Goal: Information Seeking & Learning: Get advice/opinions

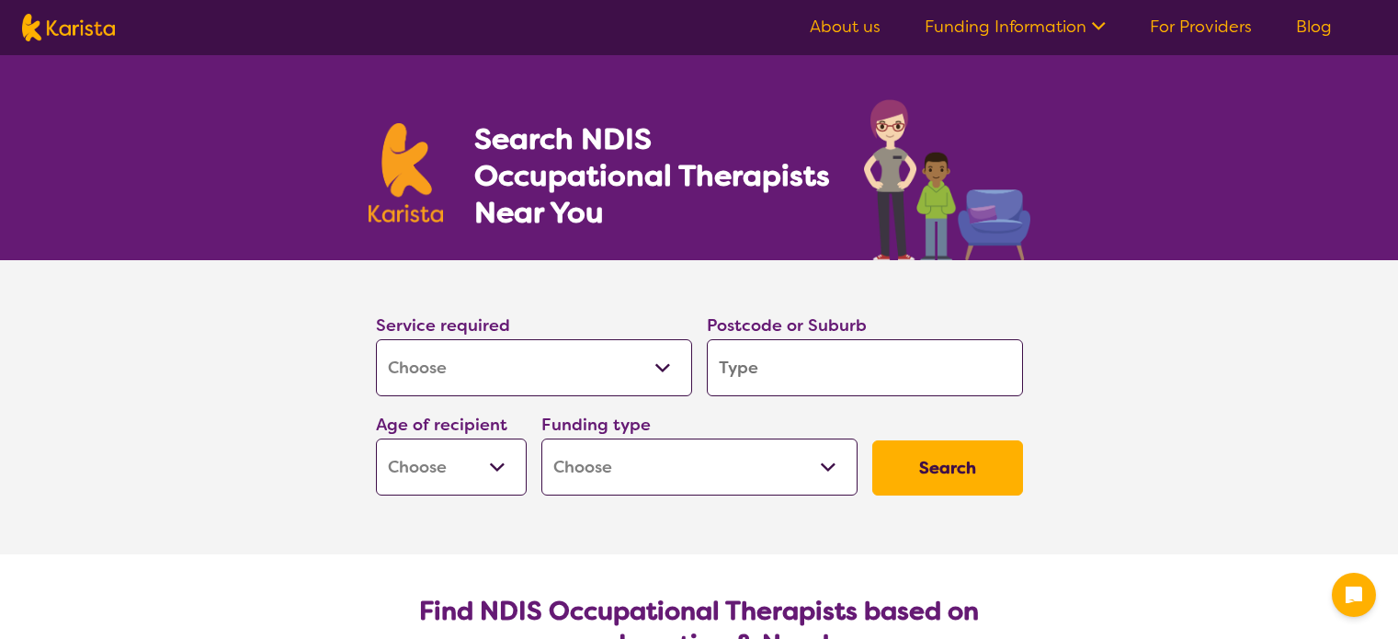
select select "[MEDICAL_DATA]"
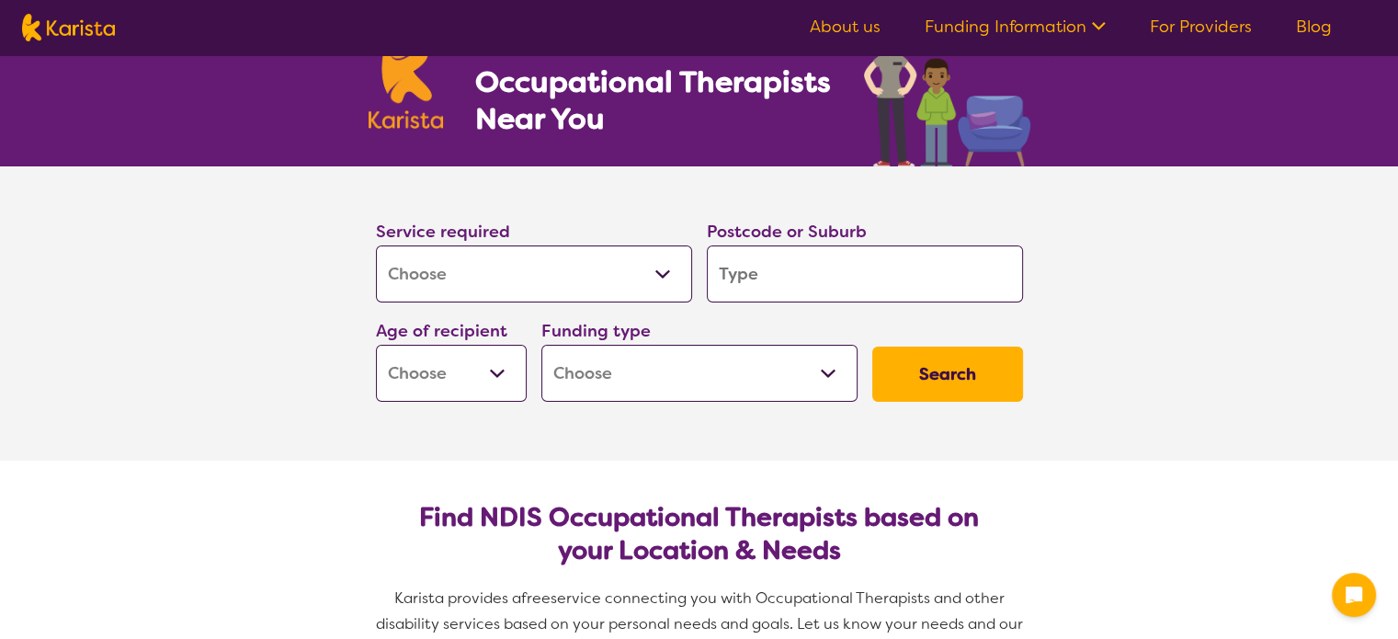
scroll to position [184, 0]
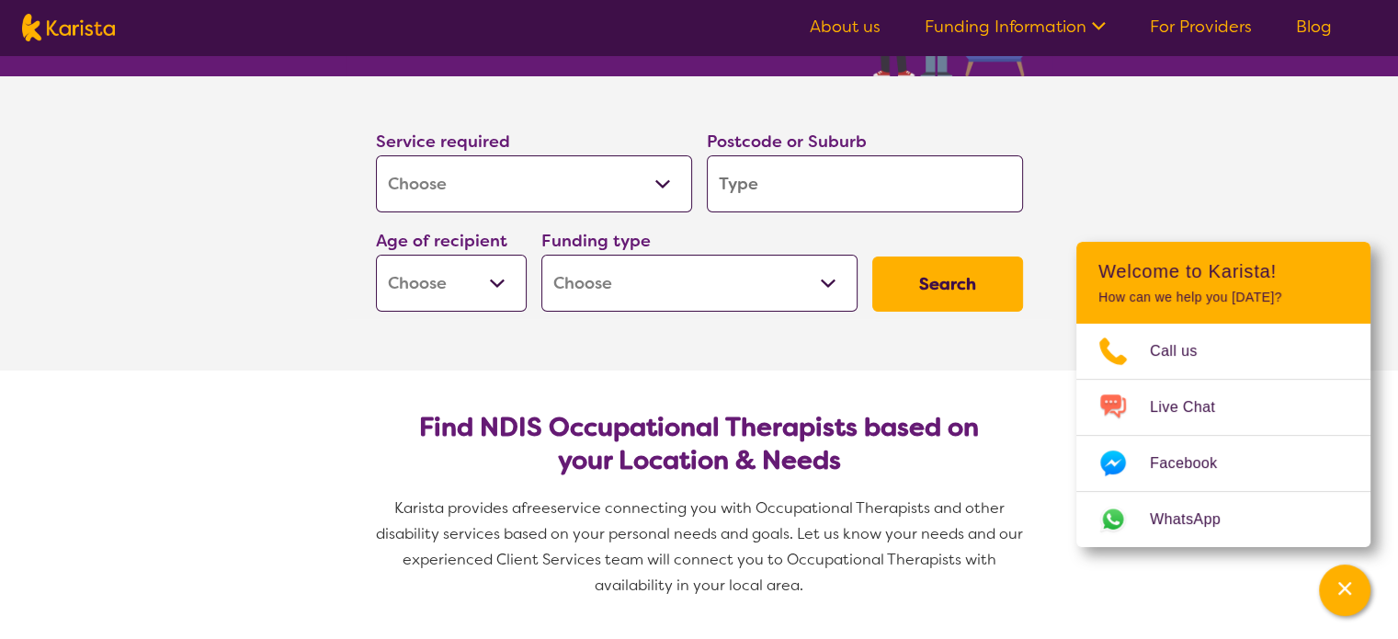
click at [925, 198] on input "search" at bounding box center [865, 183] width 316 height 57
type input "3"
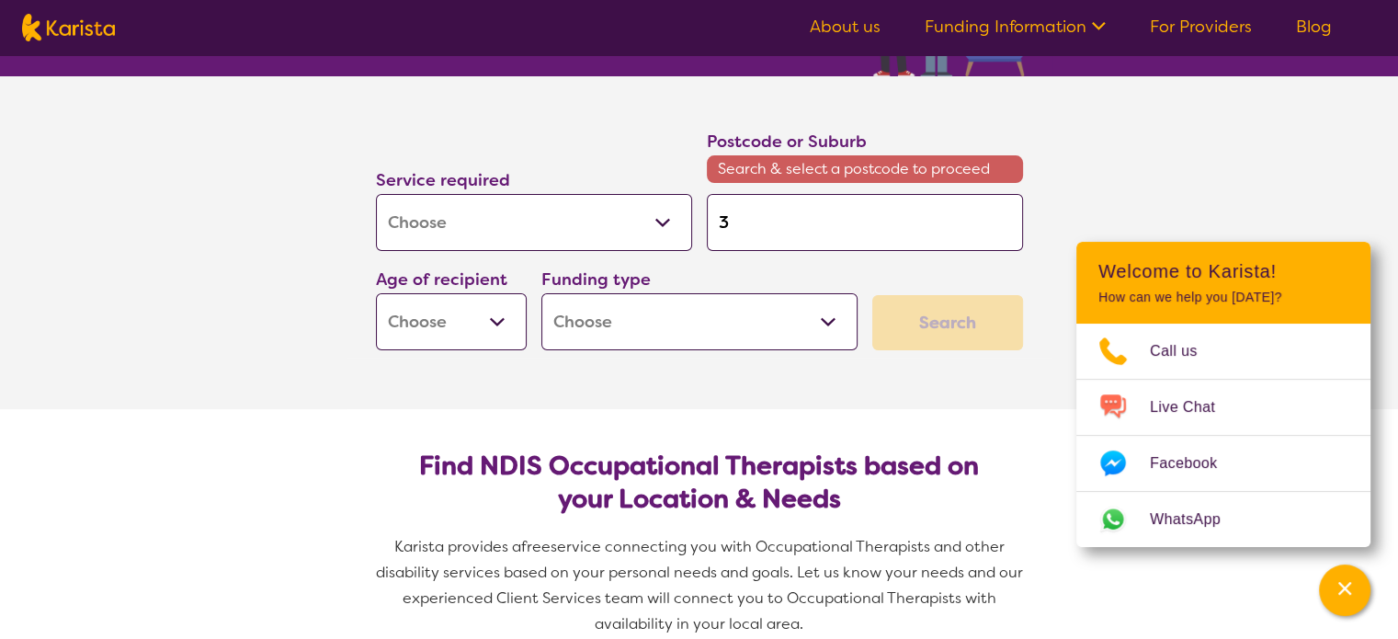
type input "37"
type input "378"
type input "3782"
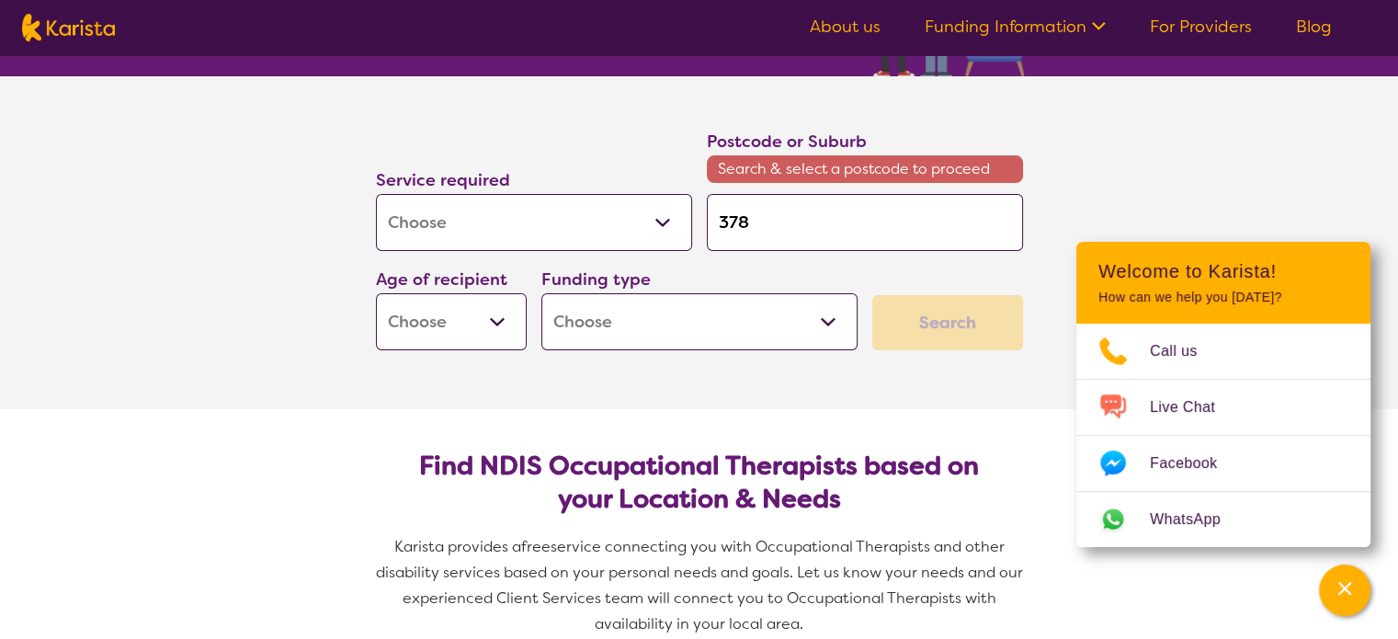
type input "3782"
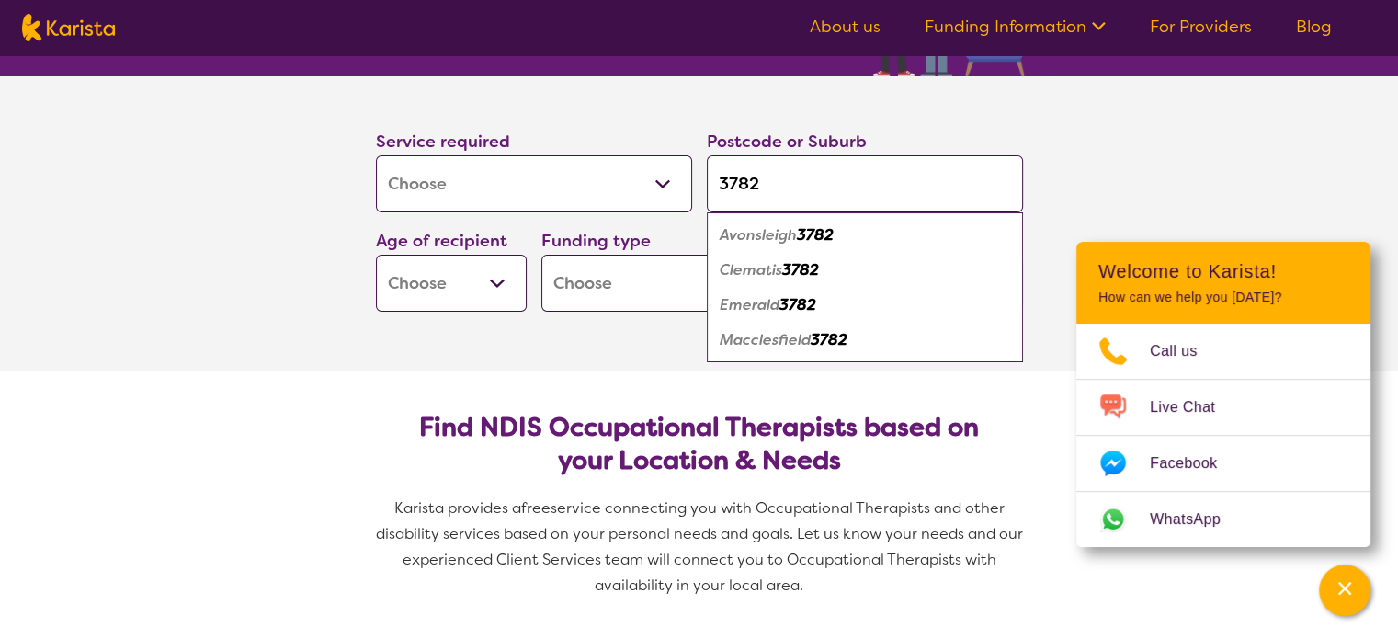
type input "3782"
click at [739, 309] on em "Emerald" at bounding box center [750, 304] width 60 height 19
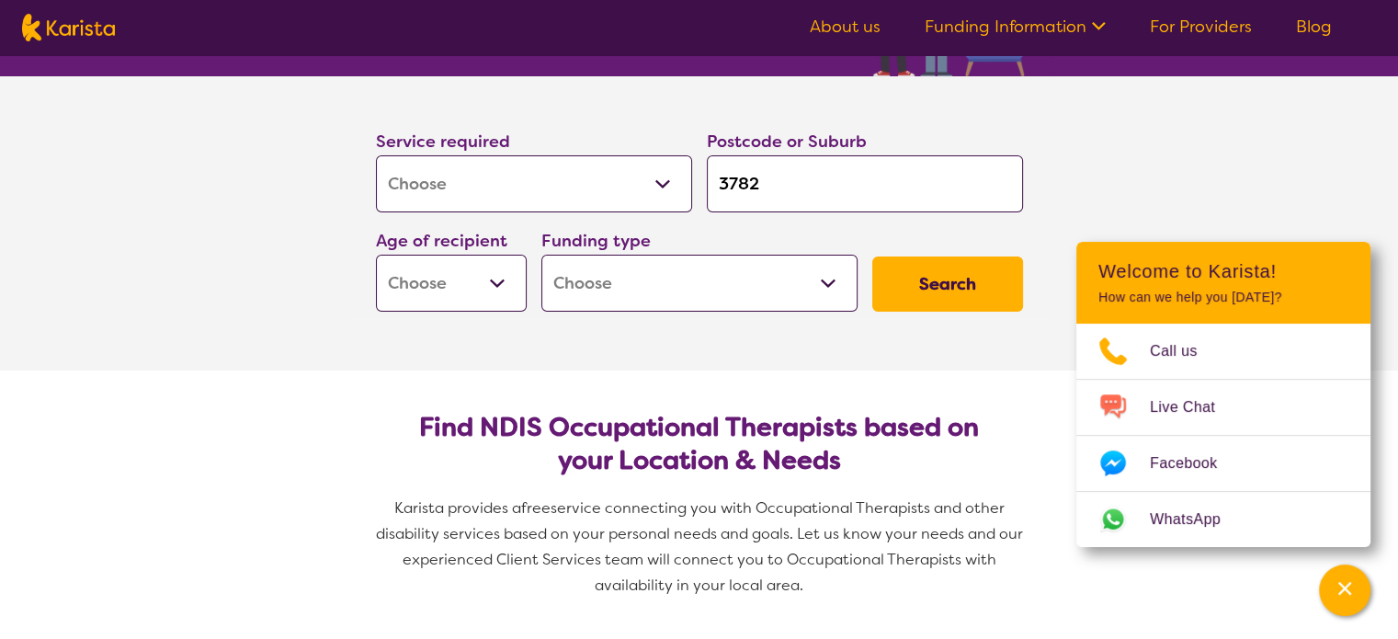
click at [489, 280] on select "Early Childhood - 0 to 9 Child - 10 to 11 Adolescent - 12 to 17 Adult - 18 to 6…" at bounding box center [451, 283] width 151 height 57
select select "AS"
click at [376, 255] on select "Early Childhood - 0 to 9 Child - 10 to 11 Adolescent - 12 to 17 Adult - 18 to 6…" at bounding box center [451, 283] width 151 height 57
select select "AS"
click at [691, 289] on select "Home Care Package (HCP) National Disability Insurance Scheme (NDIS) I don't know" at bounding box center [699, 283] width 316 height 57
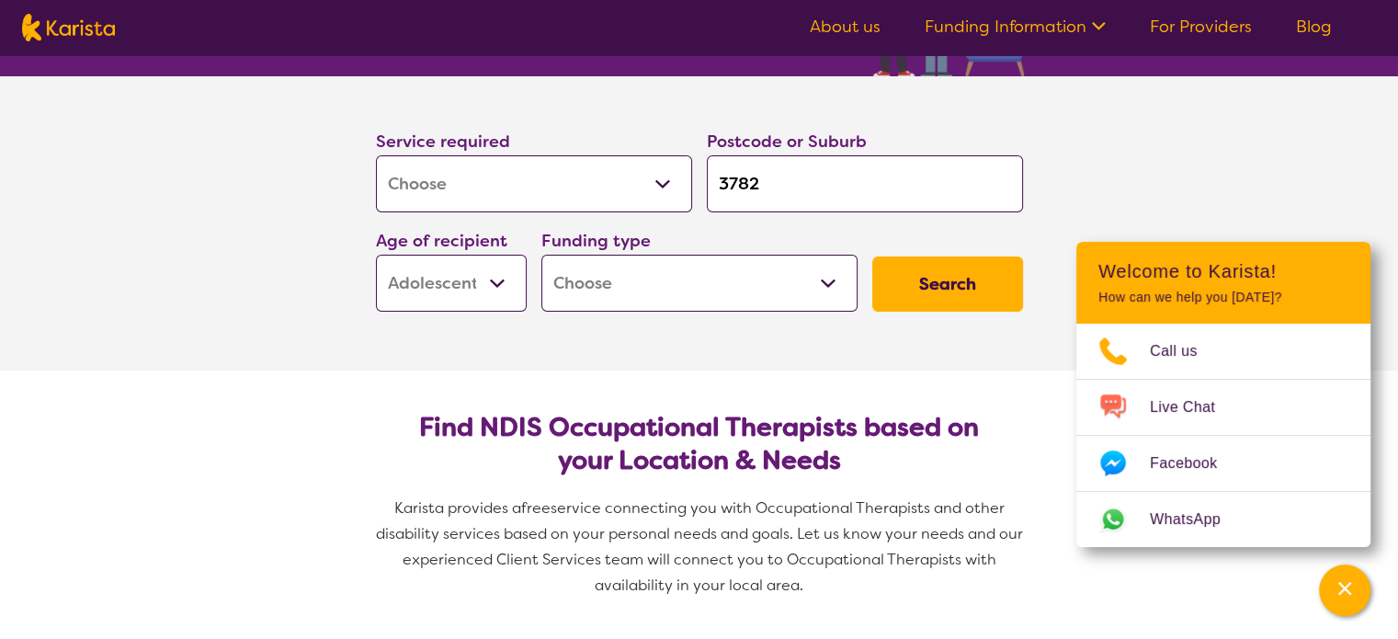
select select "NDIS"
click at [541, 255] on select "Home Care Package (HCP) National Disability Insurance Scheme (NDIS) I don't know" at bounding box center [699, 283] width 316 height 57
select select "NDIS"
click at [946, 284] on button "Search" at bounding box center [947, 283] width 151 height 55
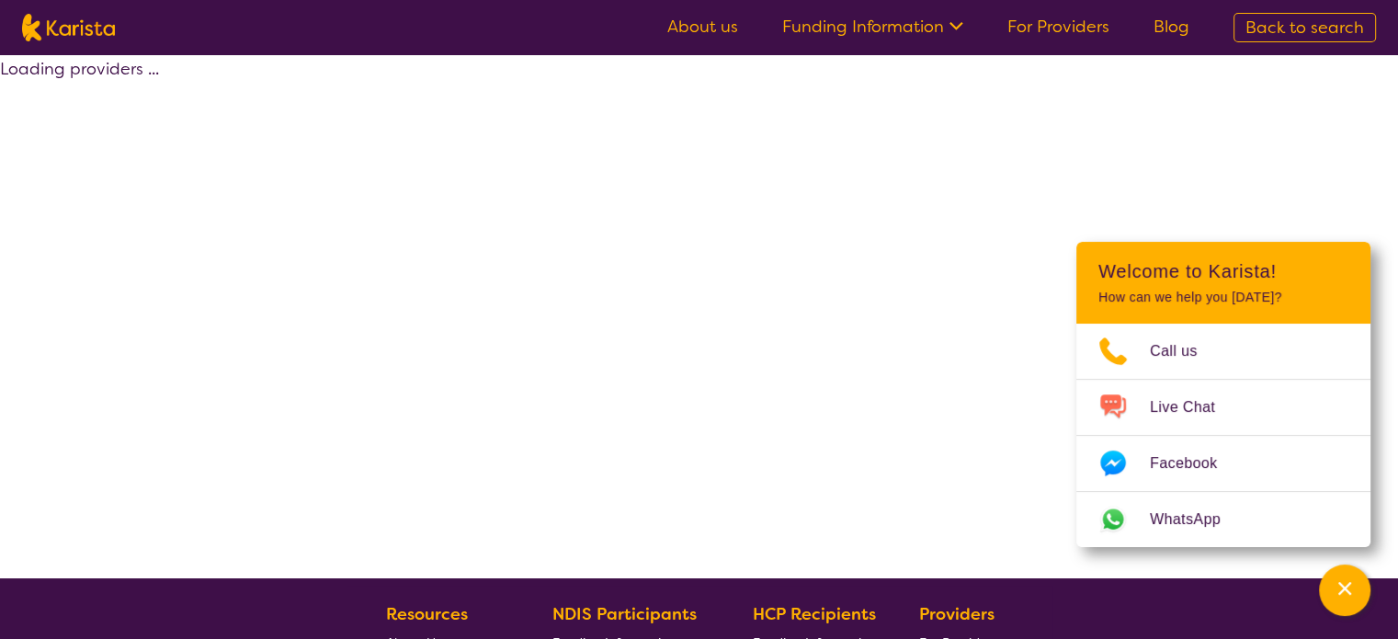
select select "by_score"
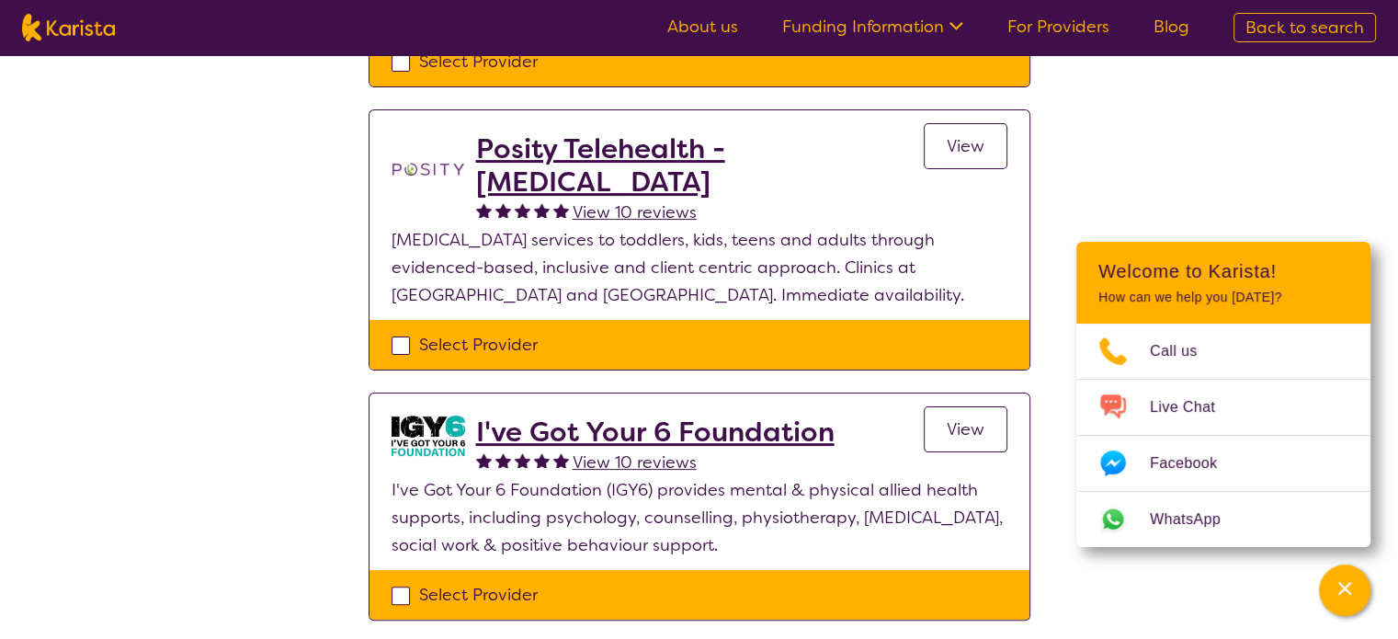
scroll to position [551, 0]
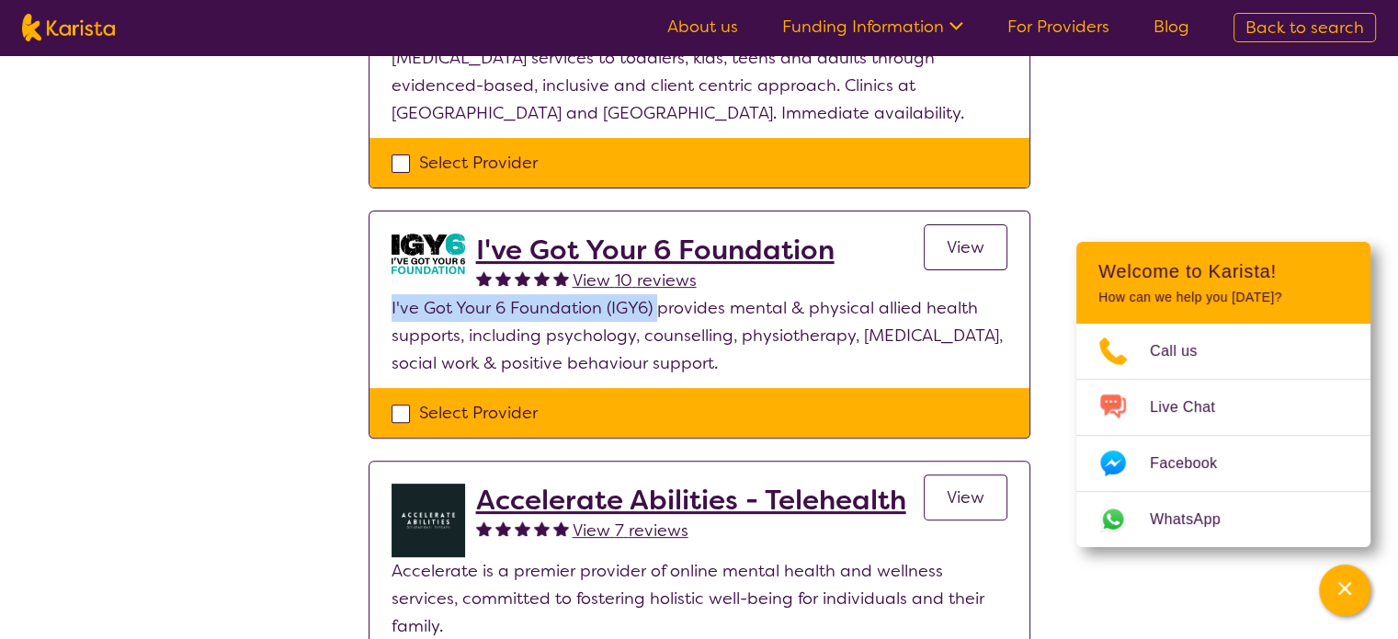
drag, startPoint x: 655, startPoint y: 307, endPoint x: 387, endPoint y: 304, distance: 268.4
click at [387, 304] on section "I've Got Your 6 Foundation View 10 reviews View I've Got Your 6 Foundation (IGY…" at bounding box center [699, 299] width 660 height 176
copy p "I've Got Your 6 Foundation (IGY6)"
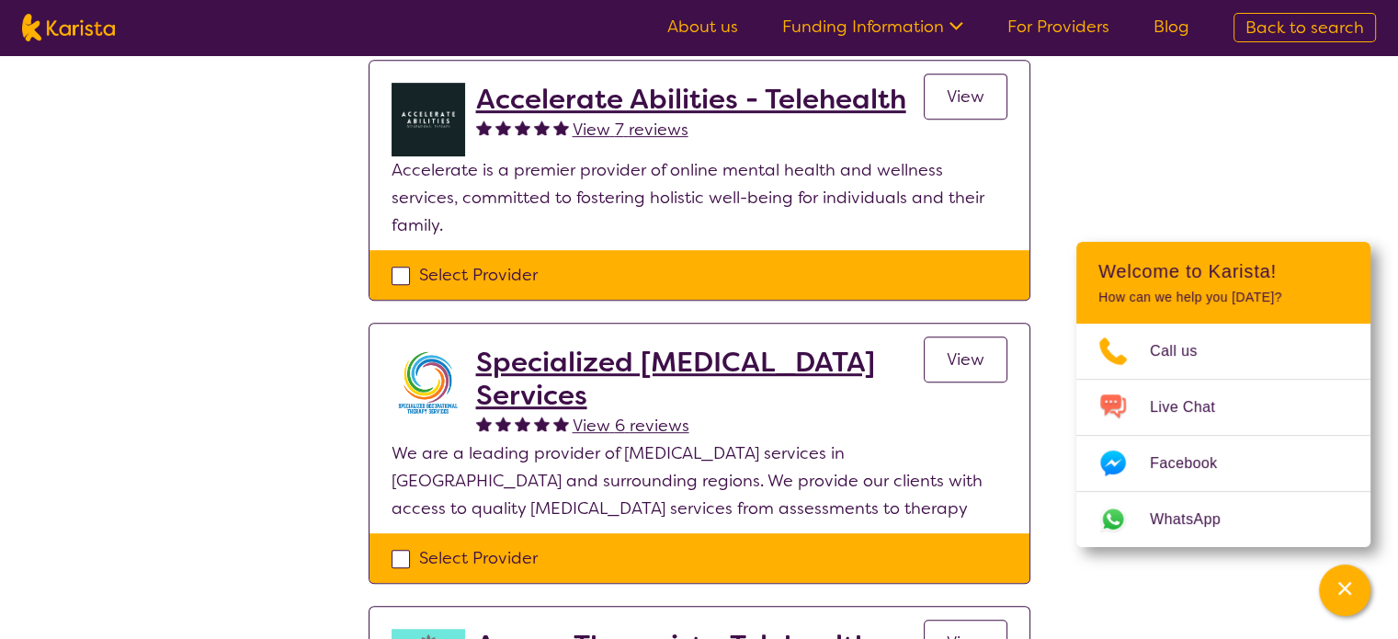
scroll to position [1011, 0]
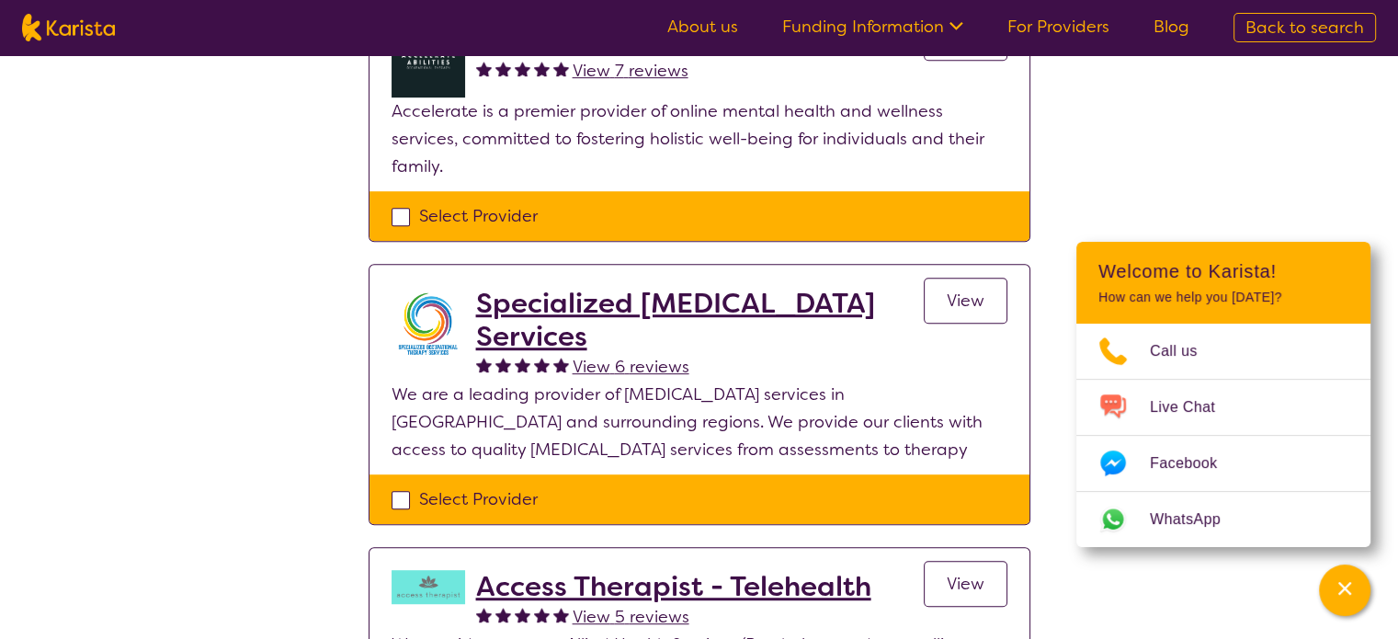
click at [948, 289] on span "View" at bounding box center [966, 300] width 38 height 22
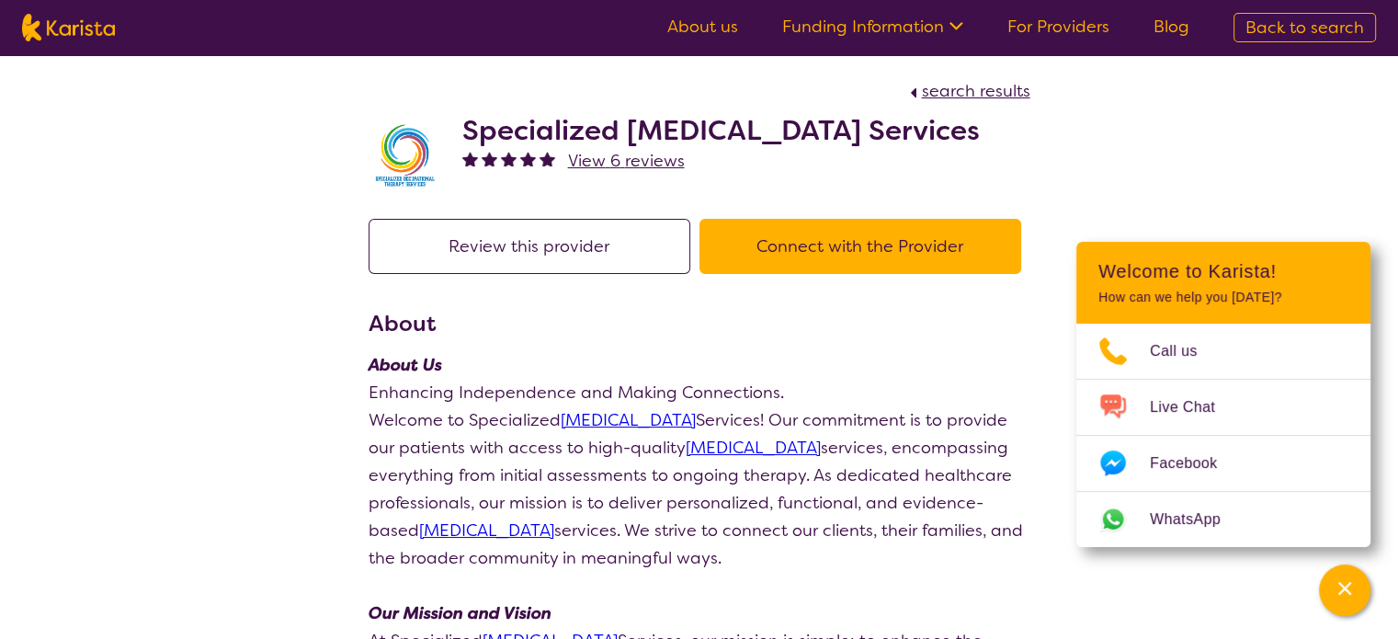
drag, startPoint x: 581, startPoint y: 165, endPoint x: 534, endPoint y: 169, distance: 47.1
click at [534, 147] on h2 "Specialized [MEDICAL_DATA] Services" at bounding box center [720, 130] width 517 height 33
click at [613, 147] on h2 "Specialized [MEDICAL_DATA] Services" at bounding box center [720, 130] width 517 height 33
click at [612, 147] on h2 "Specialized [MEDICAL_DATA] Services" at bounding box center [720, 130] width 517 height 33
click at [586, 147] on h2 "Specialized [MEDICAL_DATA] Services" at bounding box center [720, 130] width 517 height 33
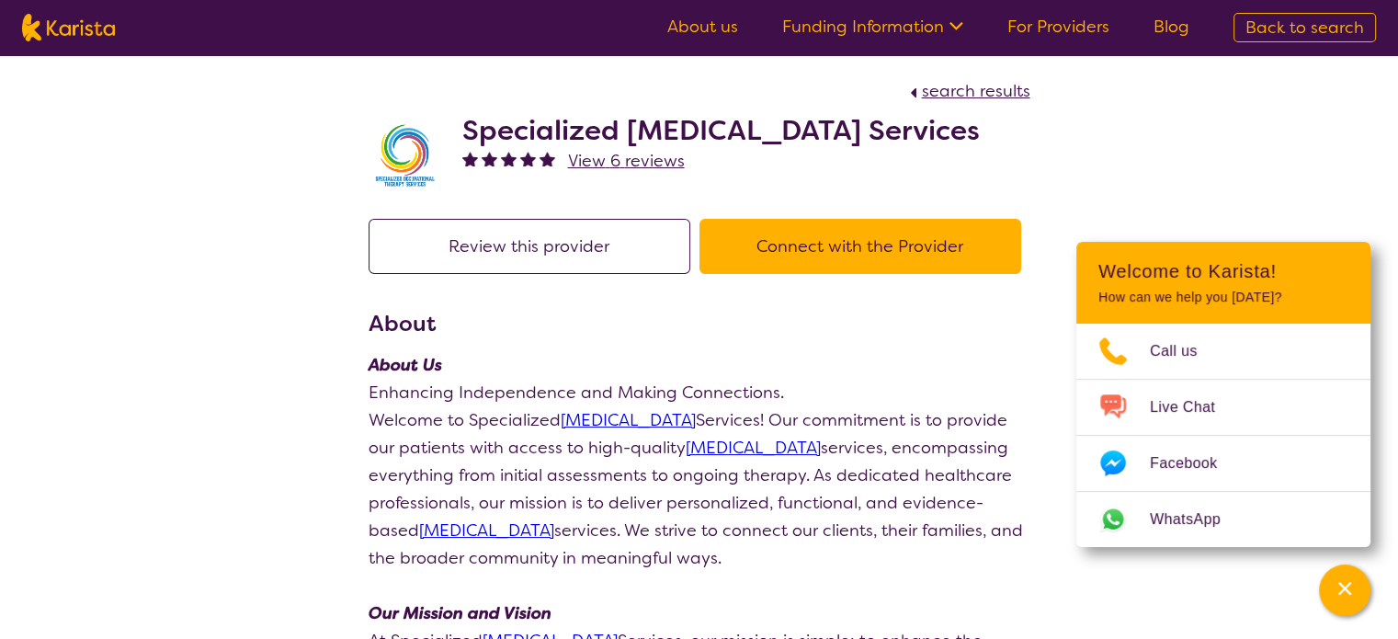
drag, startPoint x: 579, startPoint y: 166, endPoint x: 465, endPoint y: 130, distance: 119.5
click at [465, 130] on h2 "Specialized [MEDICAL_DATA] Services" at bounding box center [720, 130] width 517 height 33
copy h2 "Specialized [MEDICAL_DATA] Services"
click at [876, 175] on div "View 6 reviews" at bounding box center [720, 161] width 517 height 28
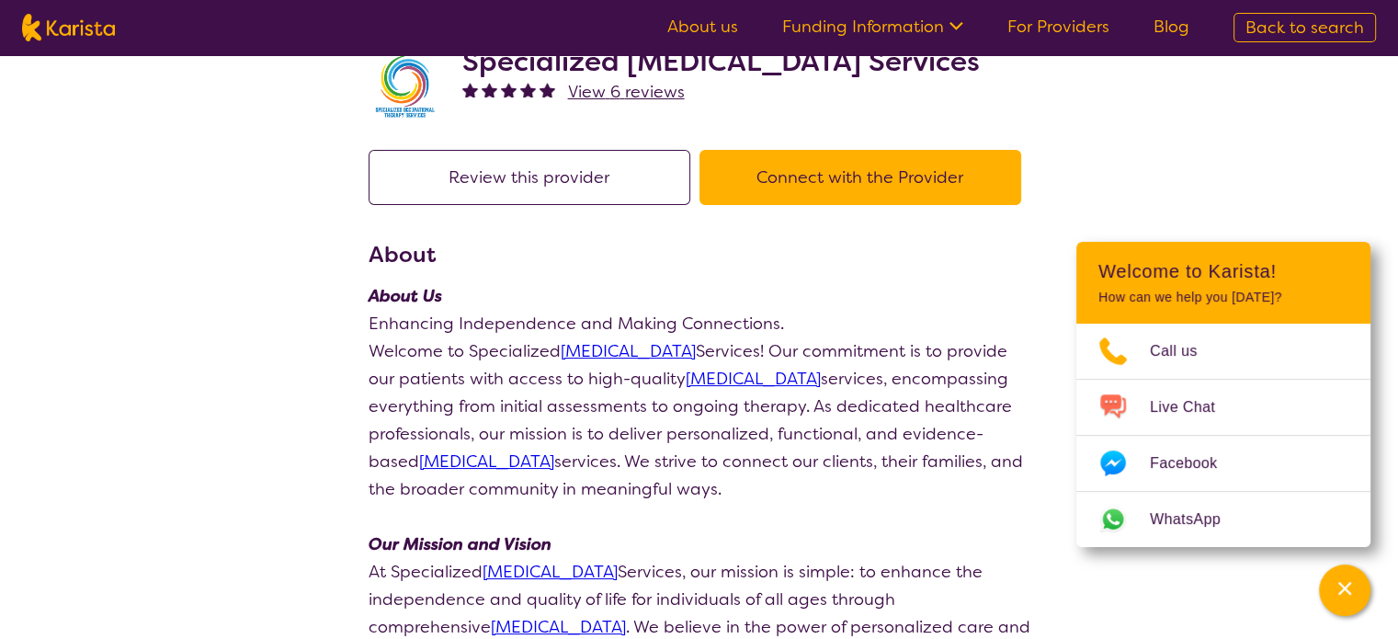
scroll to position [92, 0]
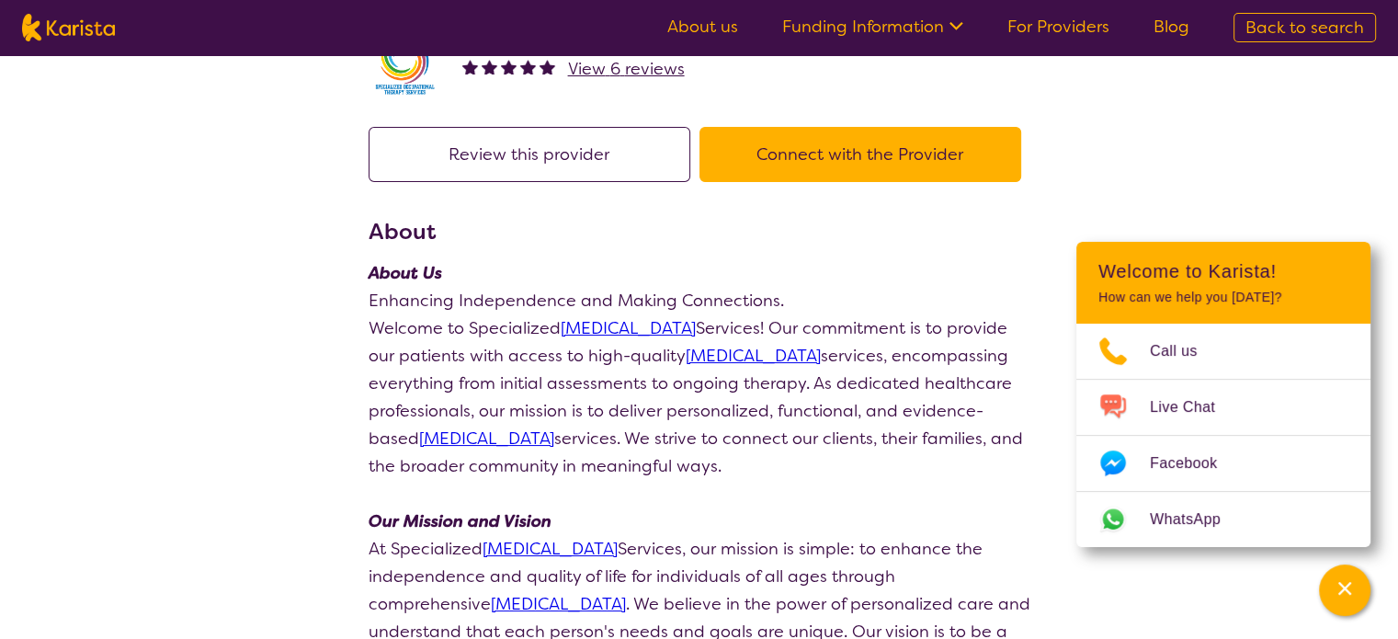
click at [956, 182] on button "Connect with the Provider" at bounding box center [860, 154] width 322 height 55
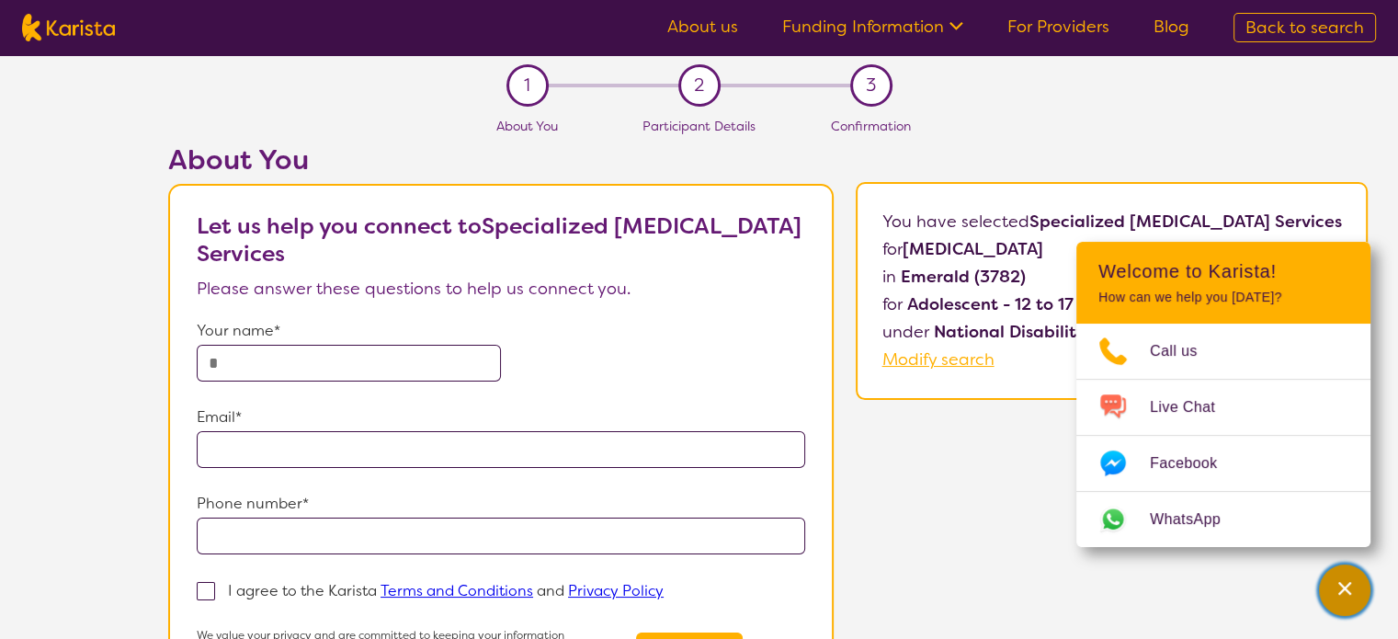
click at [1333, 585] on div "Channel Menu" at bounding box center [1344, 590] width 37 height 40
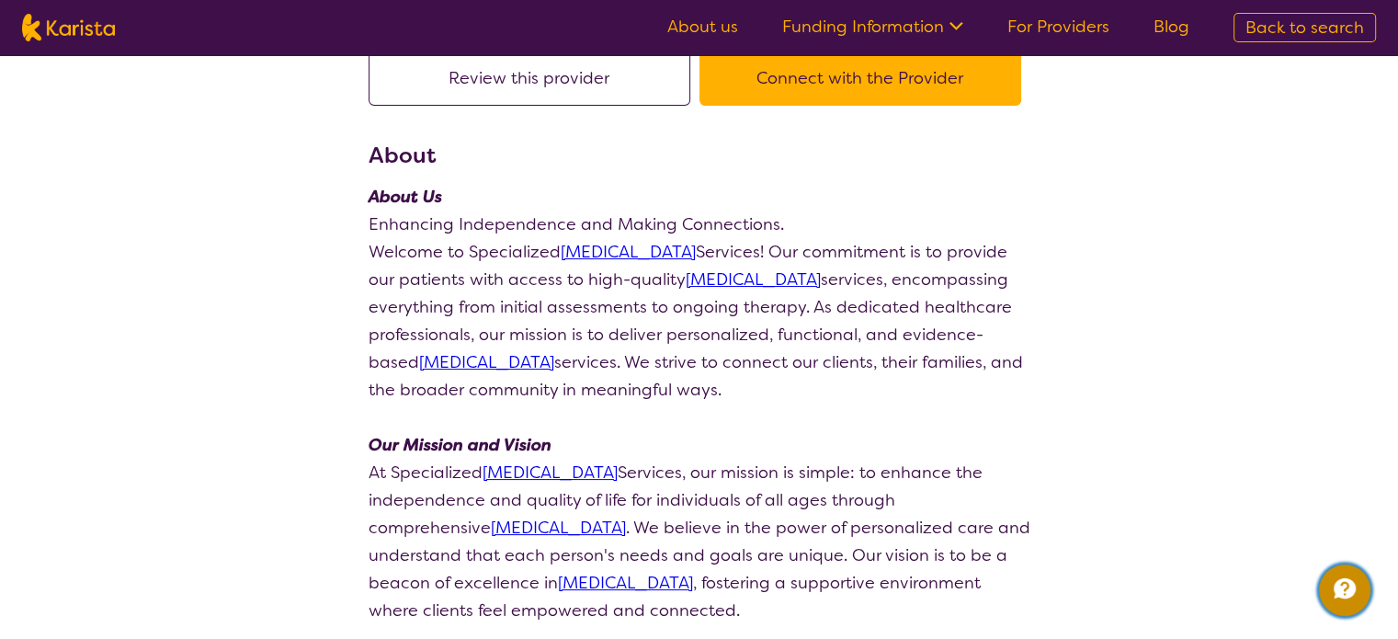
scroll to position [184, 0]
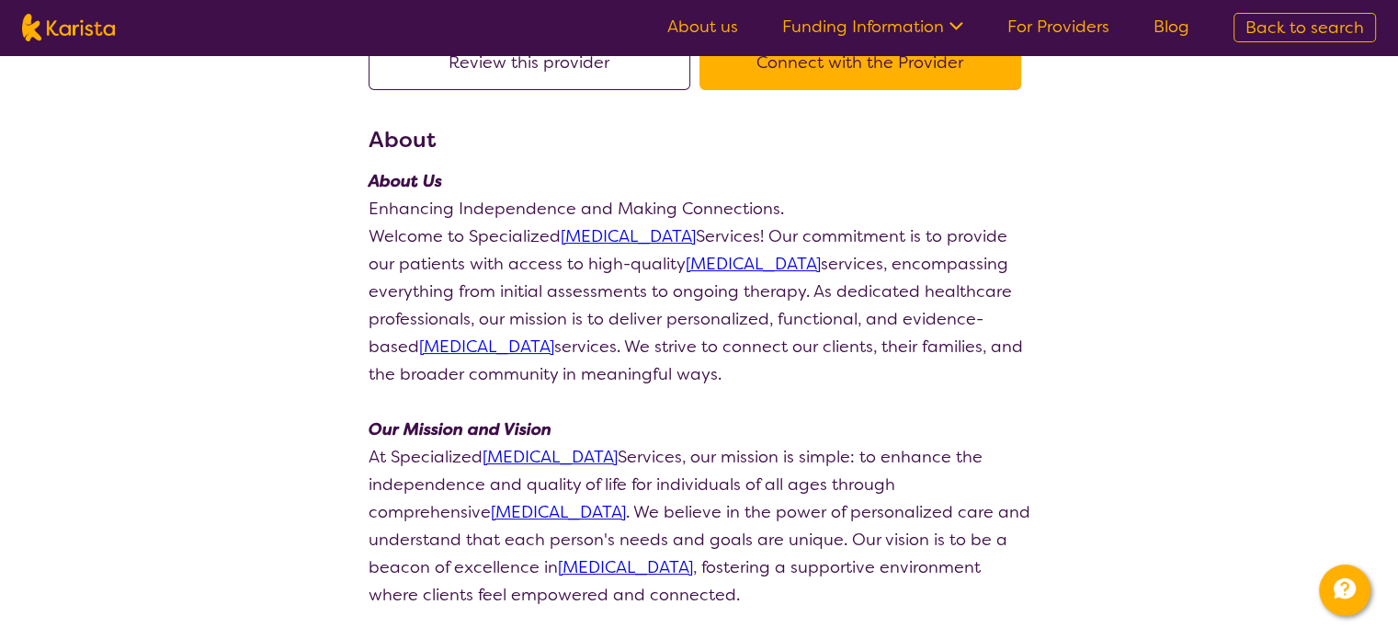
click at [652, 247] on link "[MEDICAL_DATA]" at bounding box center [628, 236] width 135 height 22
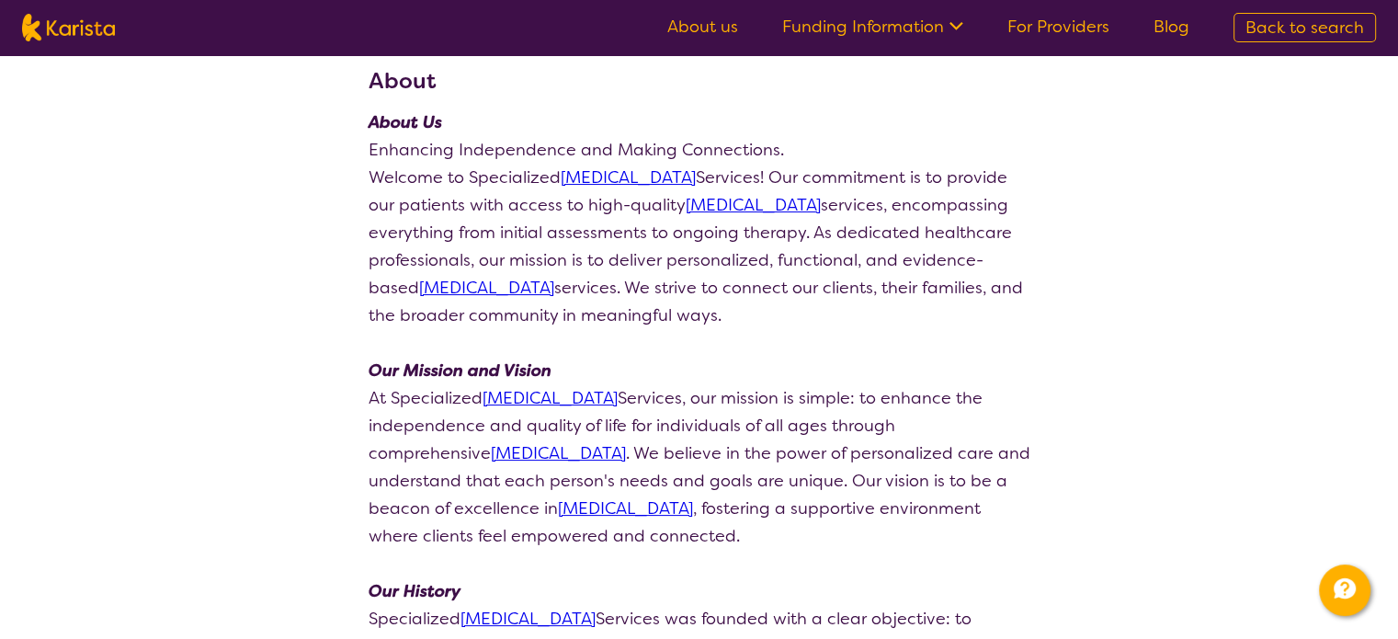
scroll to position [0, 0]
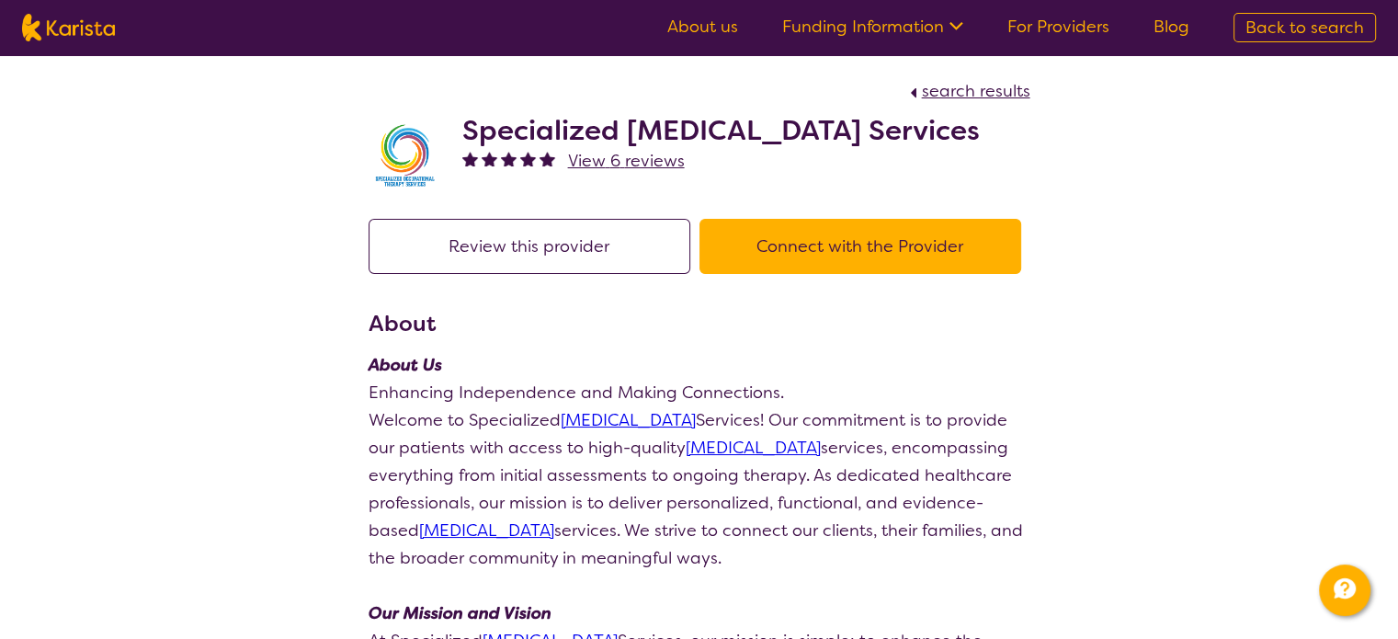
drag, startPoint x: 465, startPoint y: 124, endPoint x: 623, endPoint y: 152, distance: 160.5
click at [623, 147] on h2 "Specialized [MEDICAL_DATA] Services" at bounding box center [720, 130] width 517 height 33
copy h2 "Specialized [MEDICAL_DATA] Services"
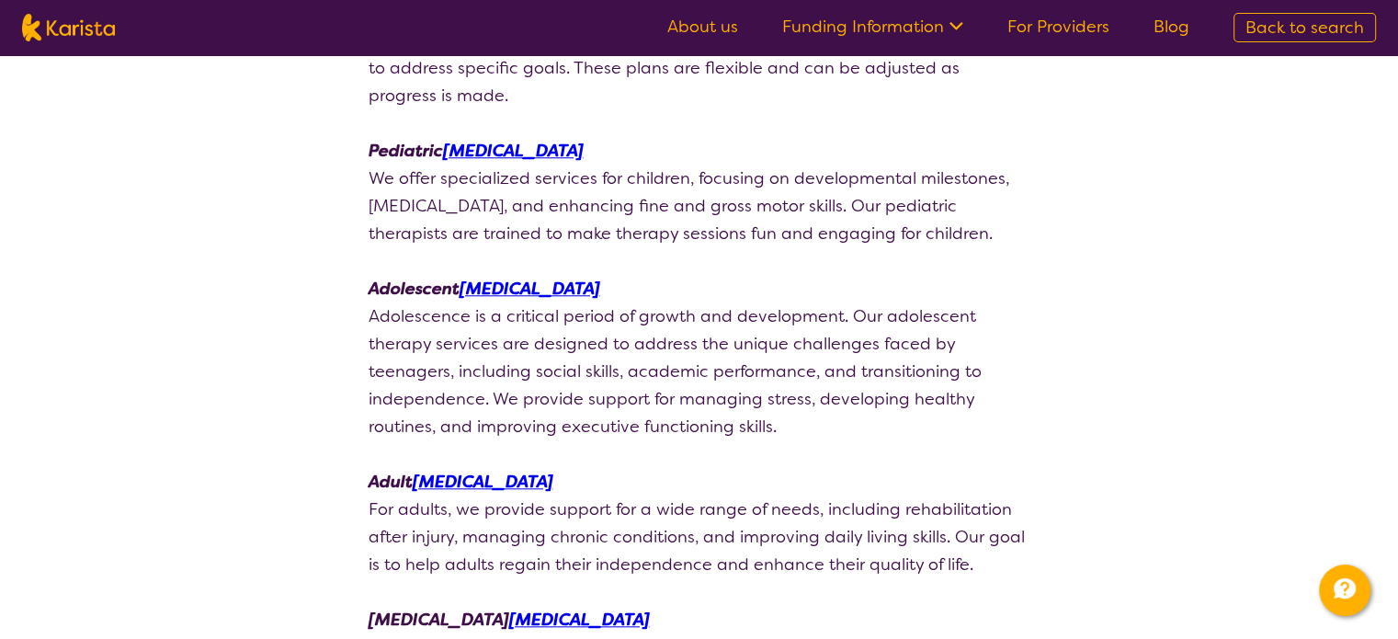
scroll to position [1746, 0]
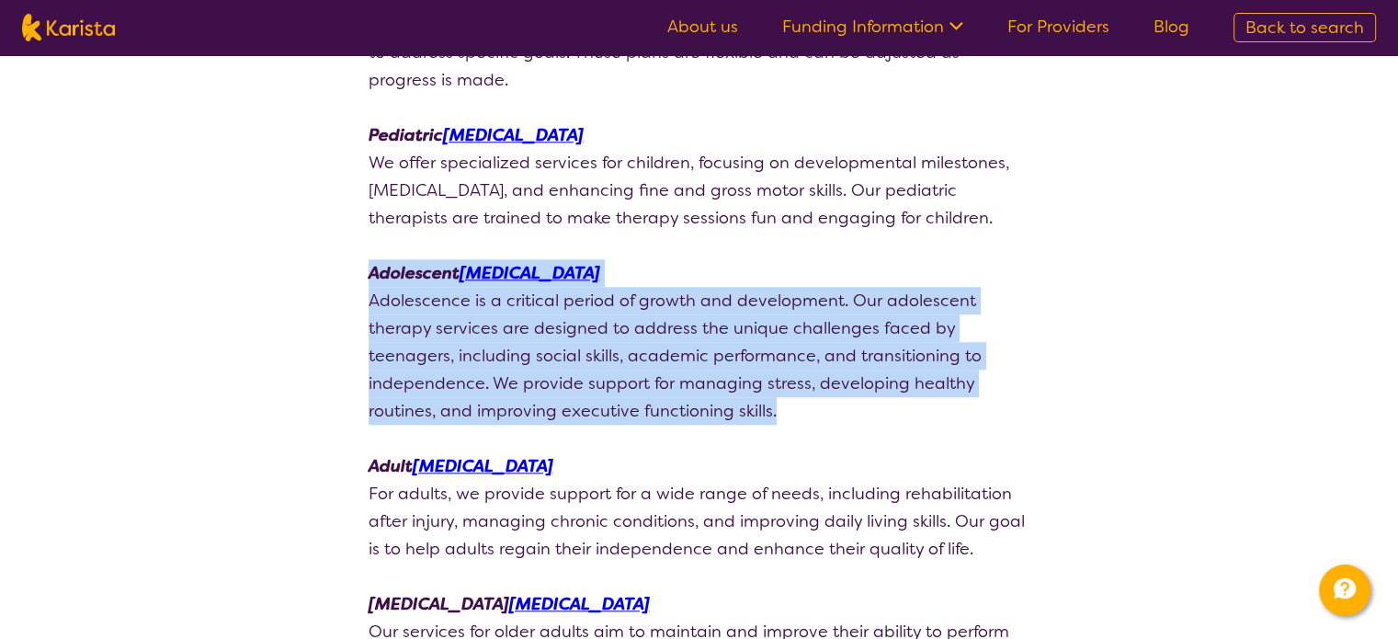
drag, startPoint x: 776, startPoint y: 421, endPoint x: 359, endPoint y: 289, distance: 436.8
copy div "Adolescent [MEDICAL_DATA] Adolescence is a critical period of growth and develo…"
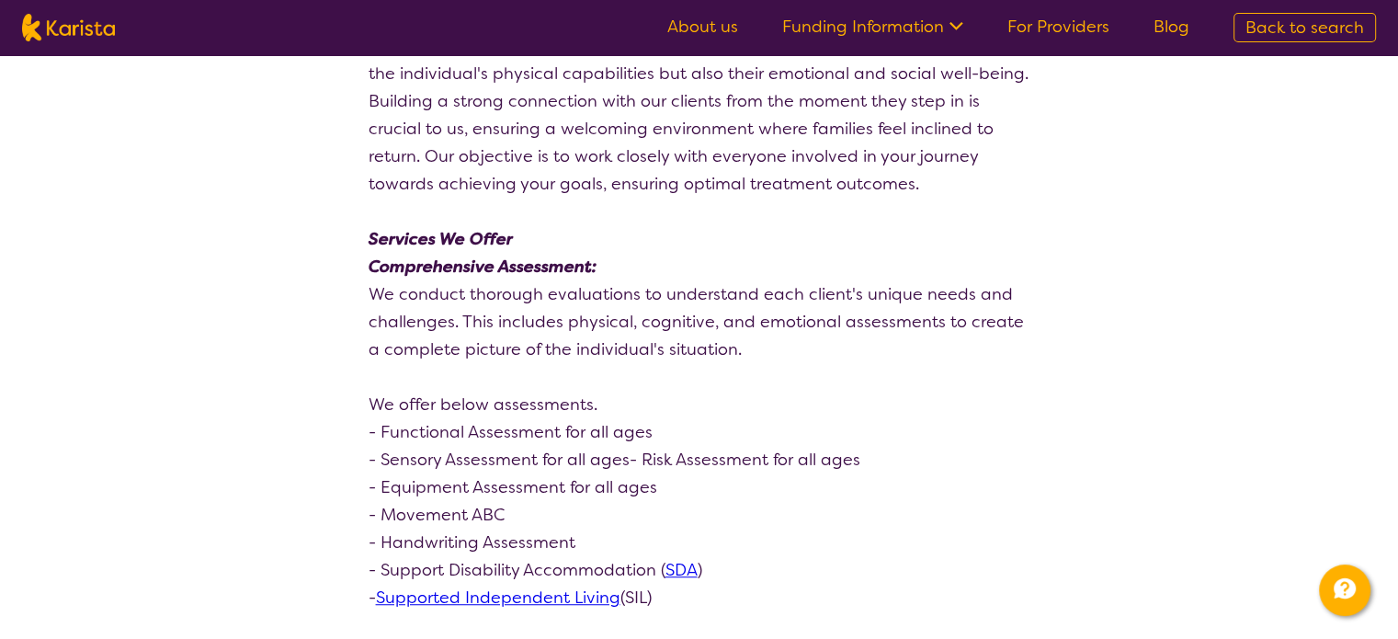
scroll to position [827, 0]
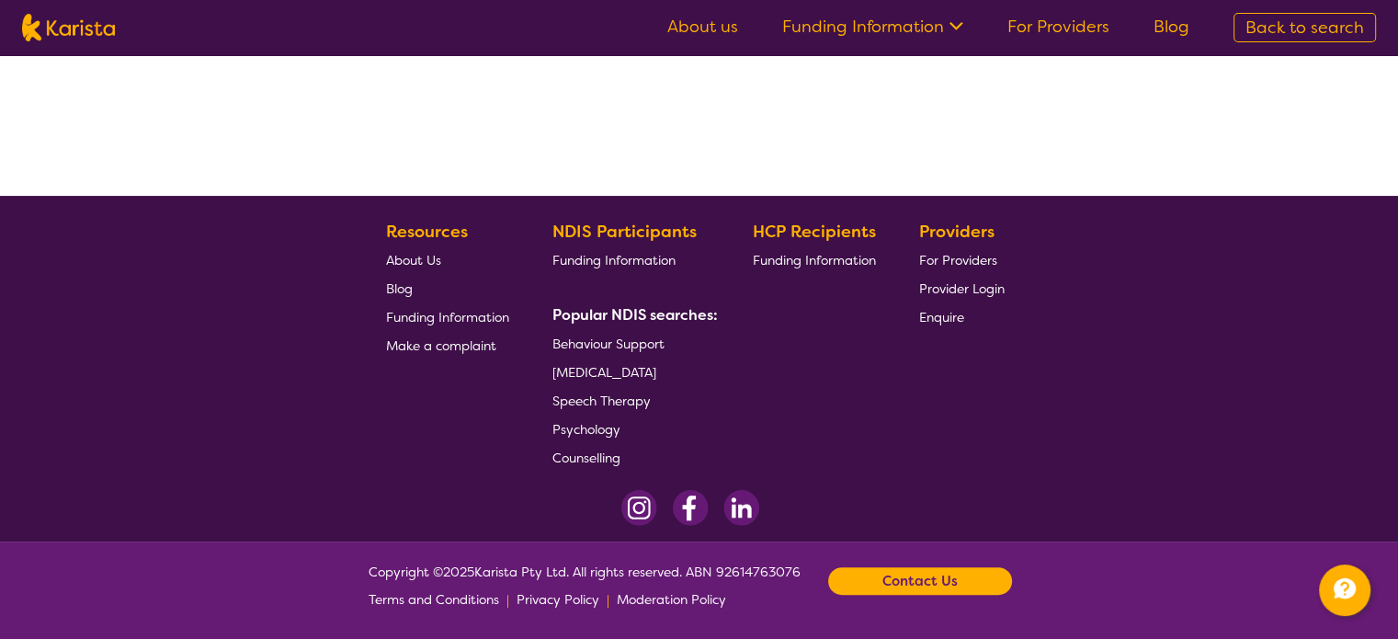
scroll to position [385, 0]
select select "by_score"
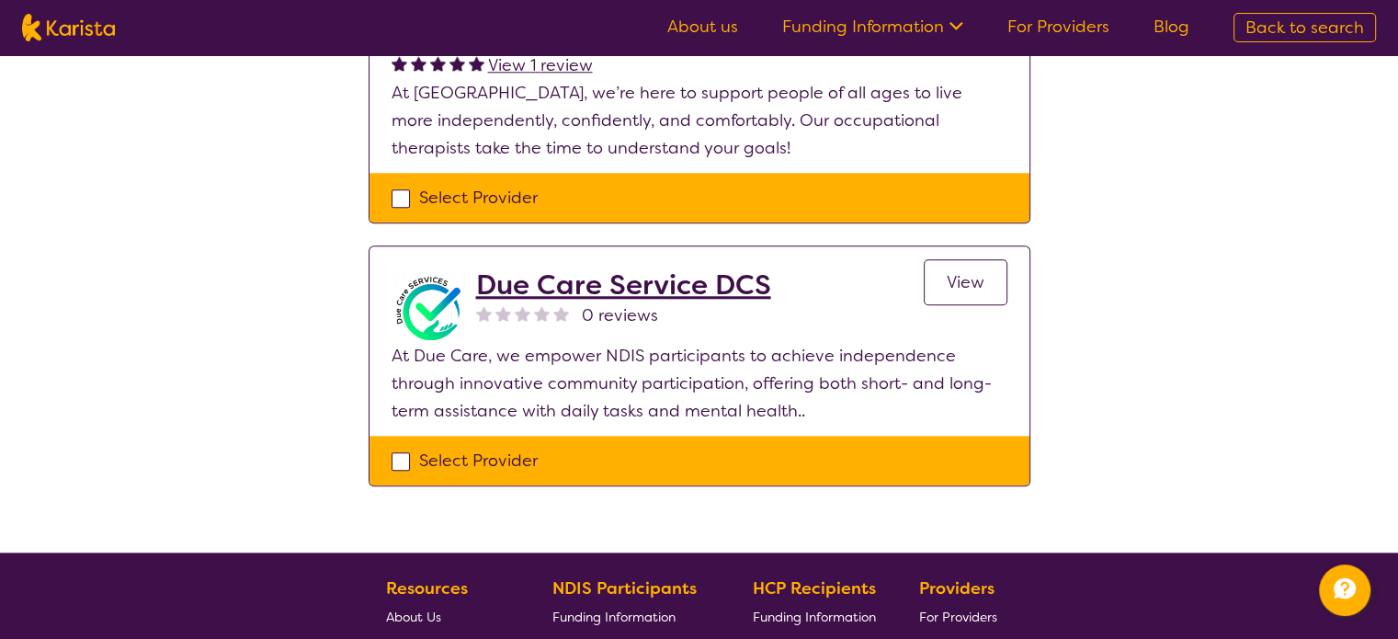
scroll to position [1947, 0]
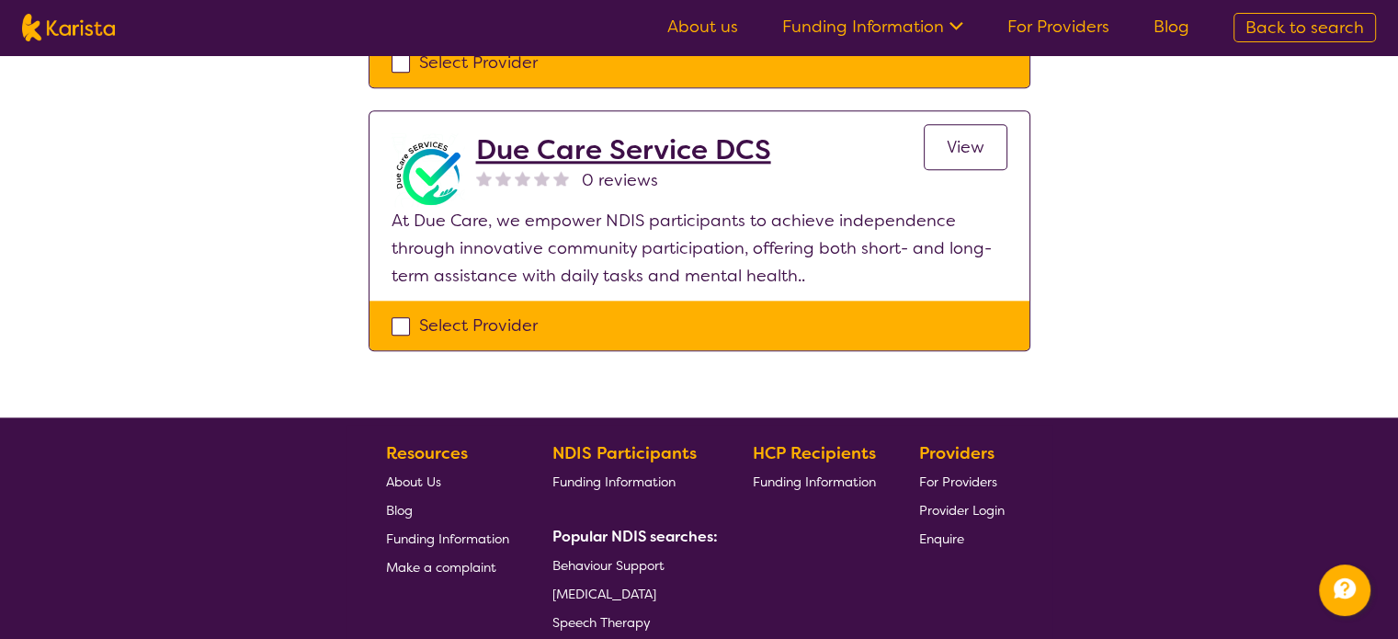
click at [668, 133] on h2 "Due Care Service DCS" at bounding box center [623, 149] width 295 height 33
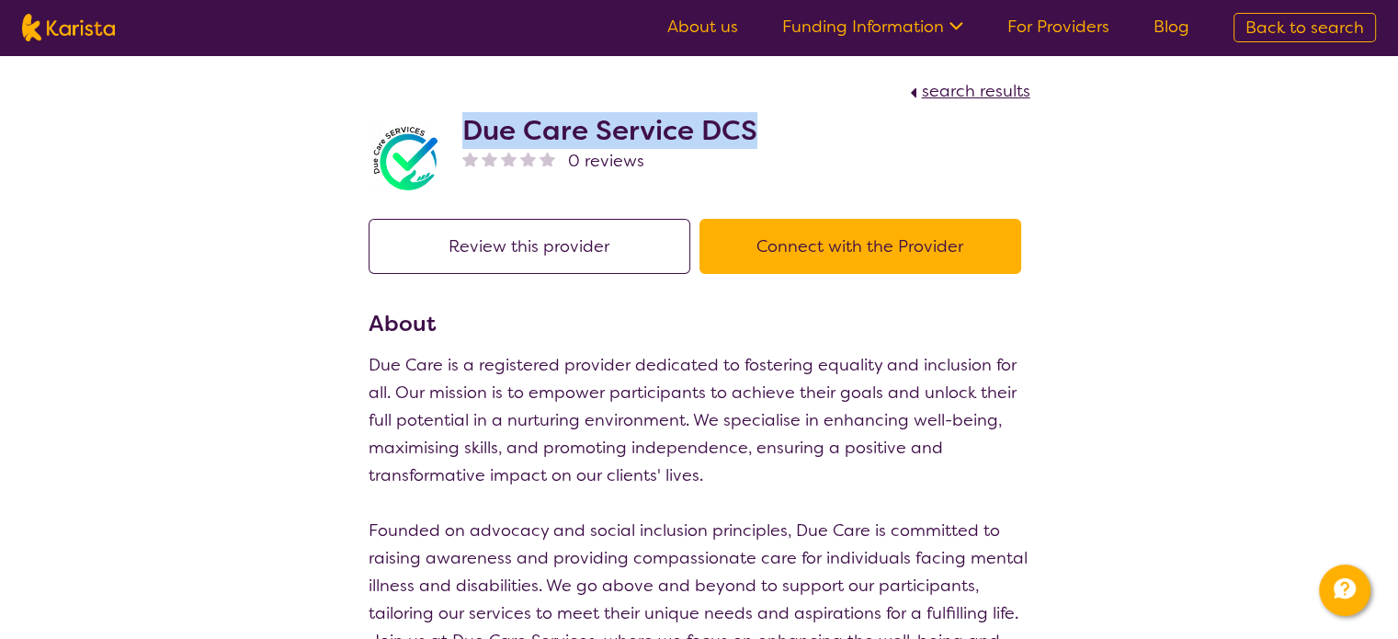
drag, startPoint x: 774, startPoint y: 130, endPoint x: 465, endPoint y: 130, distance: 308.8
click at [465, 130] on div "Due Care Service DCS 0 reviews" at bounding box center [700, 151] width 662 height 92
copy h2 "Due Care Service DCS"
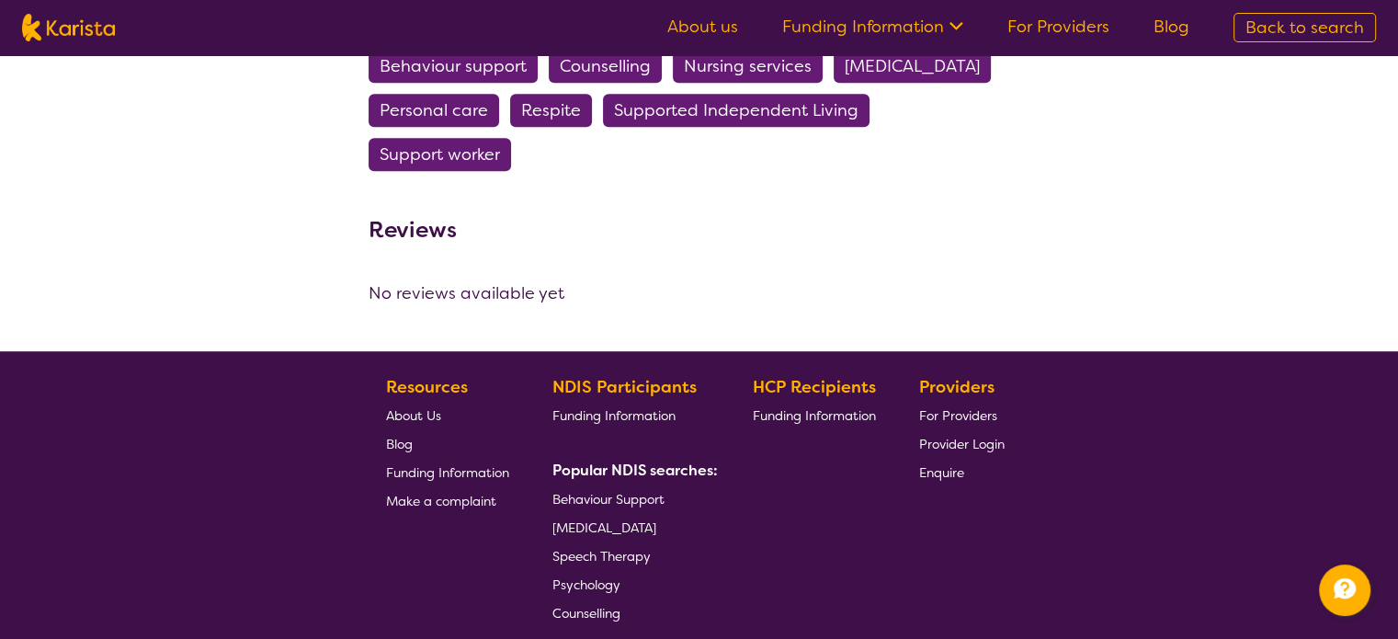
scroll to position [1011, 0]
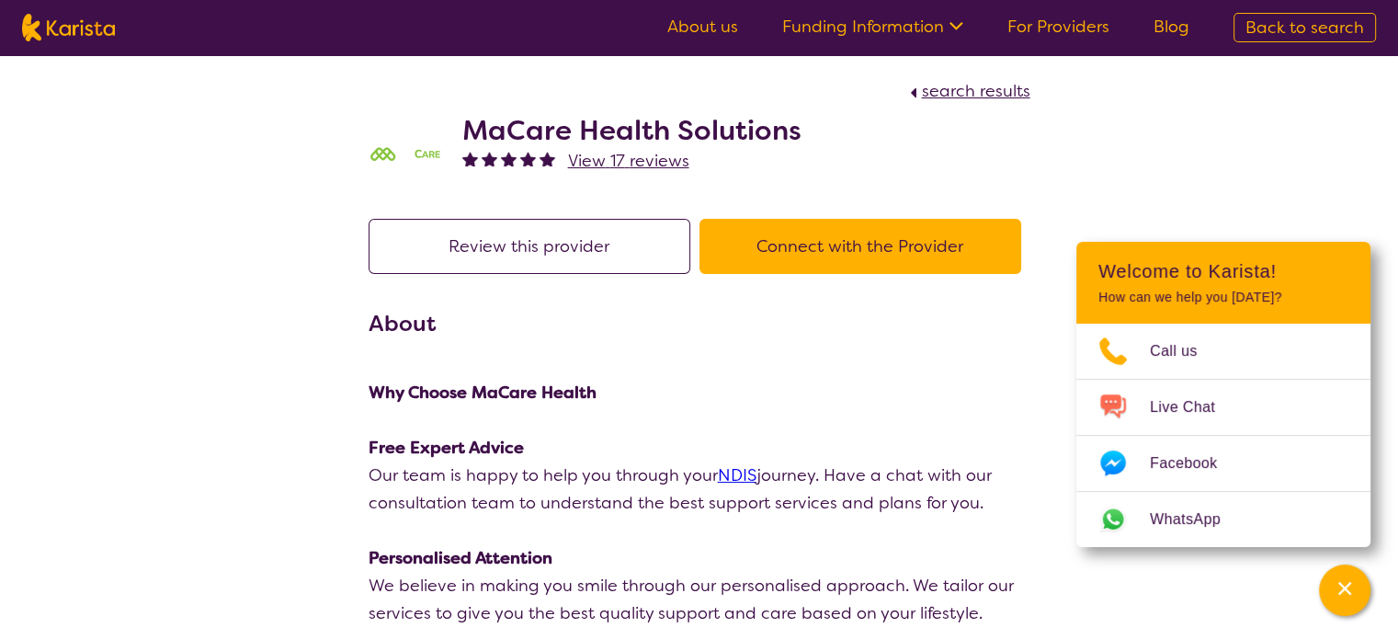
click at [864, 240] on button "Connect with the Provider" at bounding box center [860, 246] width 322 height 55
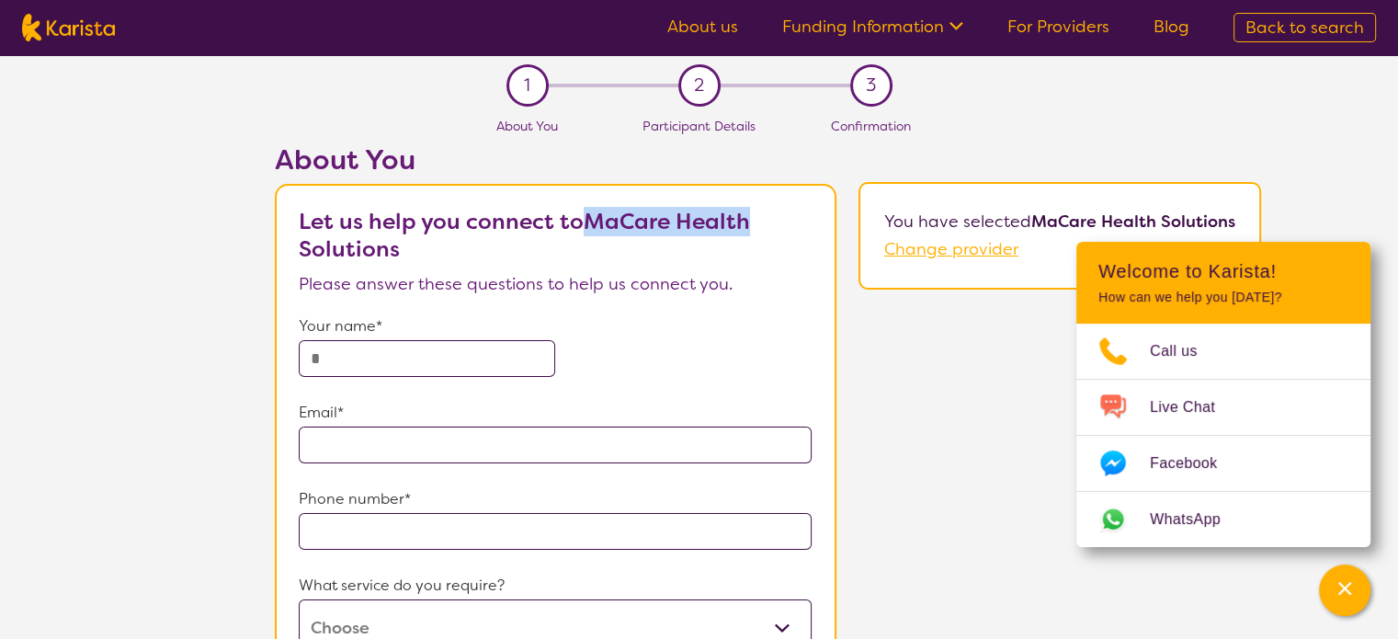
drag, startPoint x: 766, startPoint y: 221, endPoint x: 586, endPoint y: 225, distance: 180.2
click at [586, 225] on p "Let us help you connect to MaCare Health Solutions" at bounding box center [555, 235] width 513 height 55
click at [592, 217] on b "Let us help you connect to MaCare Health Solutions" at bounding box center [524, 235] width 451 height 57
click at [588, 218] on b "Let us help you connect to MaCare Health Solutions" at bounding box center [524, 235] width 451 height 57
click at [554, 224] on b "Let us help you connect to MaCare Health Solutions" at bounding box center [524, 235] width 451 height 57
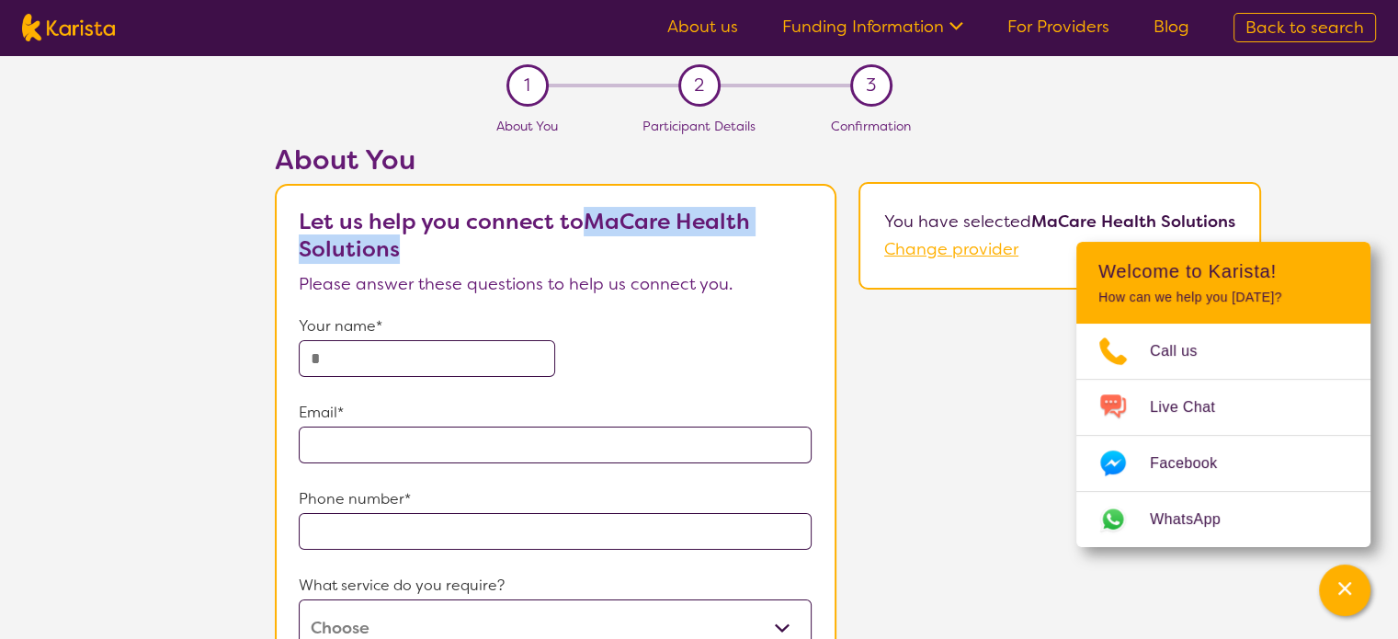
drag, startPoint x: 597, startPoint y: 231, endPoint x: 603, endPoint y: 241, distance: 11.5
click at [603, 241] on p "Let us help you connect to MaCare Health Solutions" at bounding box center [555, 235] width 513 height 55
copy b "MaCare Health Solutions"
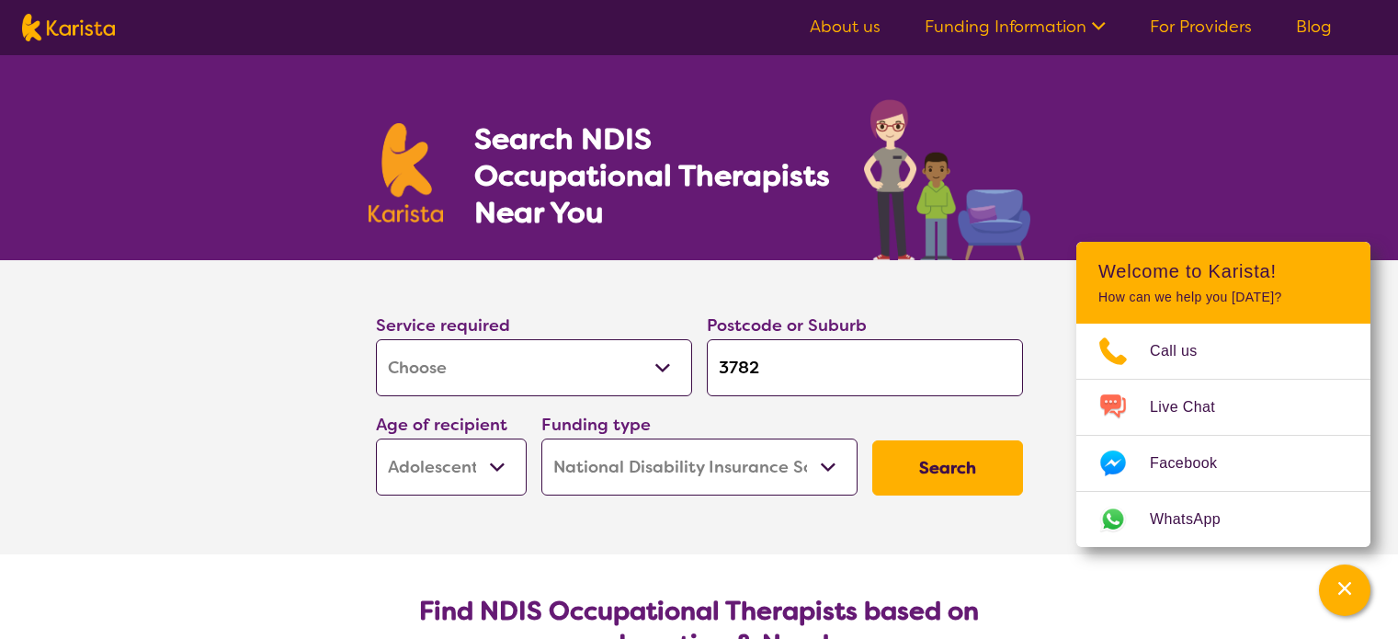
select select "[MEDICAL_DATA]"
select select "AS"
select select "NDIS"
select select "[MEDICAL_DATA]"
select select "AS"
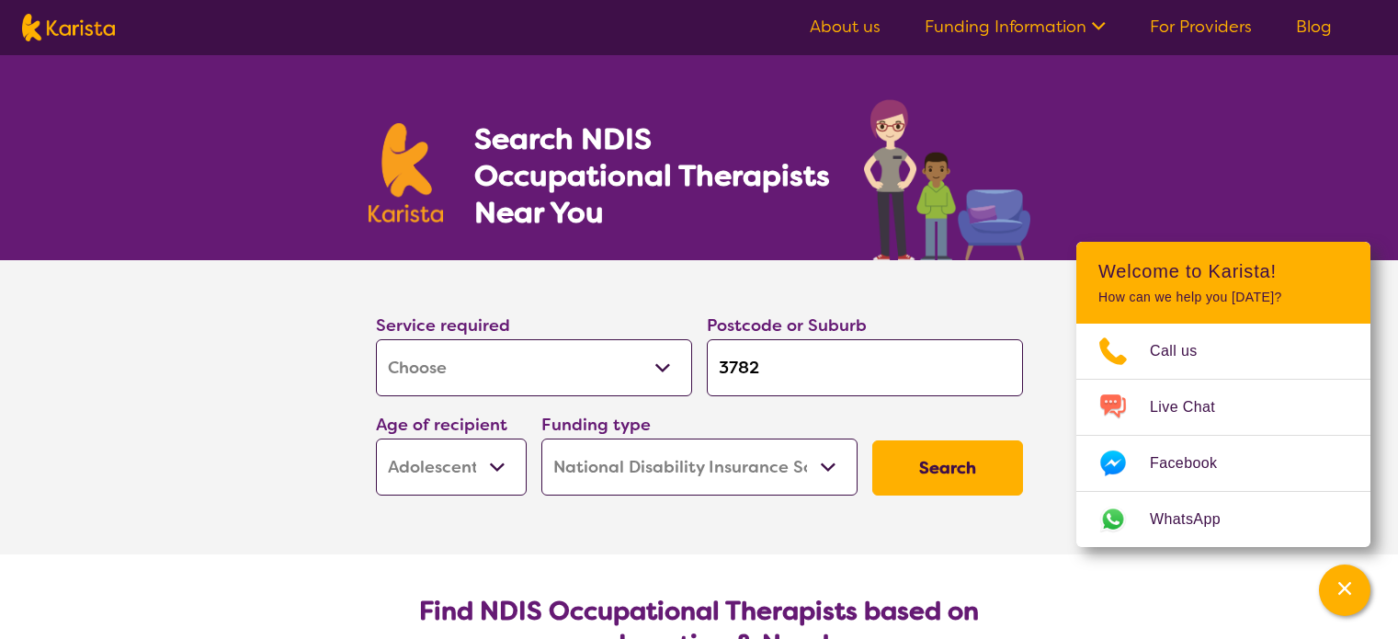
select select "NDIS"
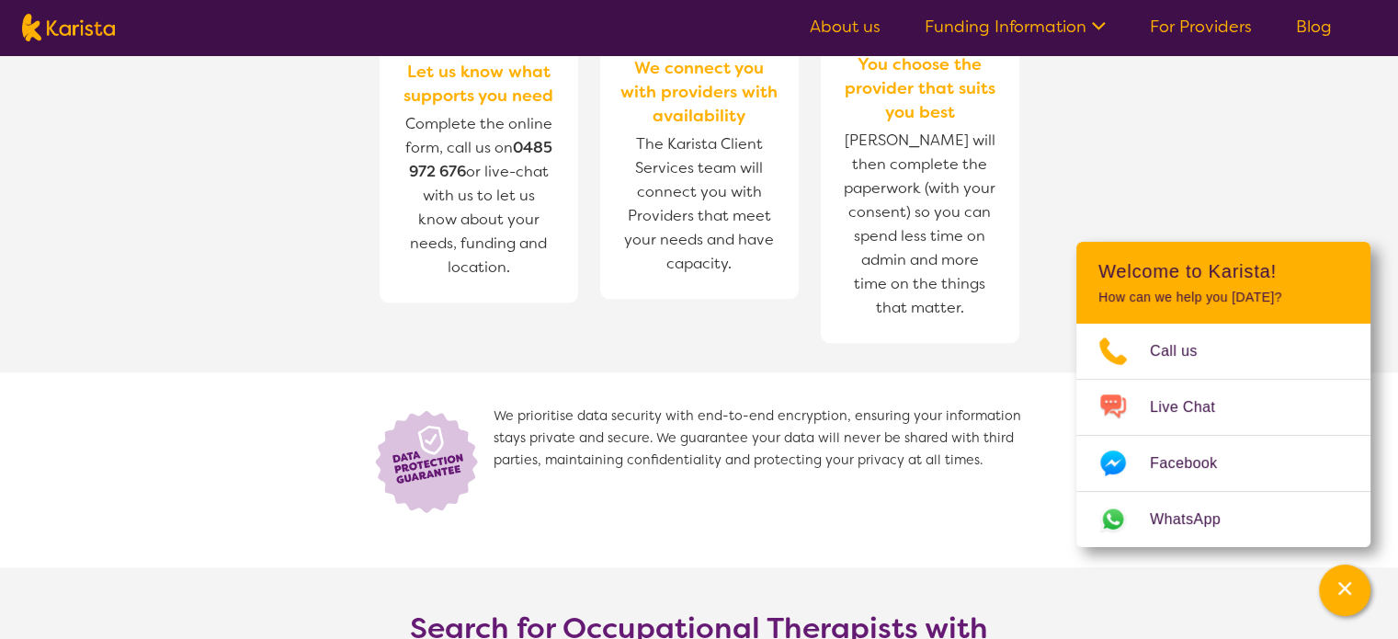
scroll to position [2757, 0]
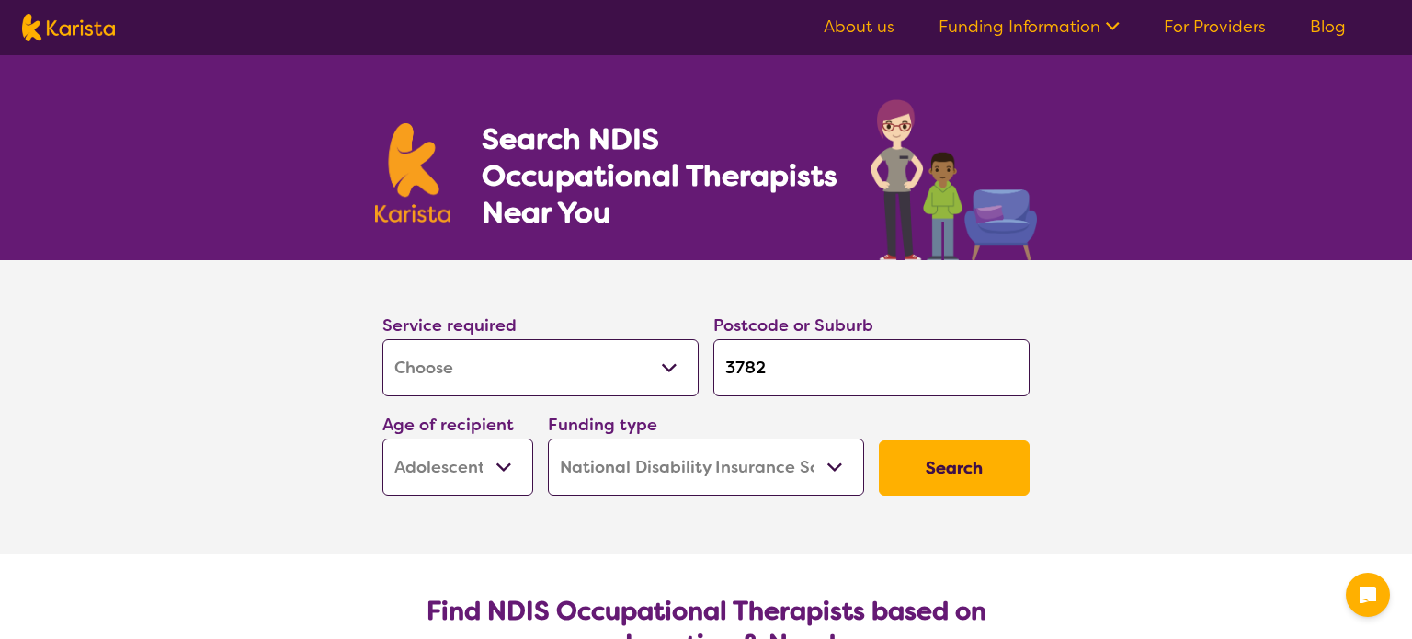
select select "[MEDICAL_DATA]"
select select "AS"
select select "NDIS"
select select "[MEDICAL_DATA]"
select select "AS"
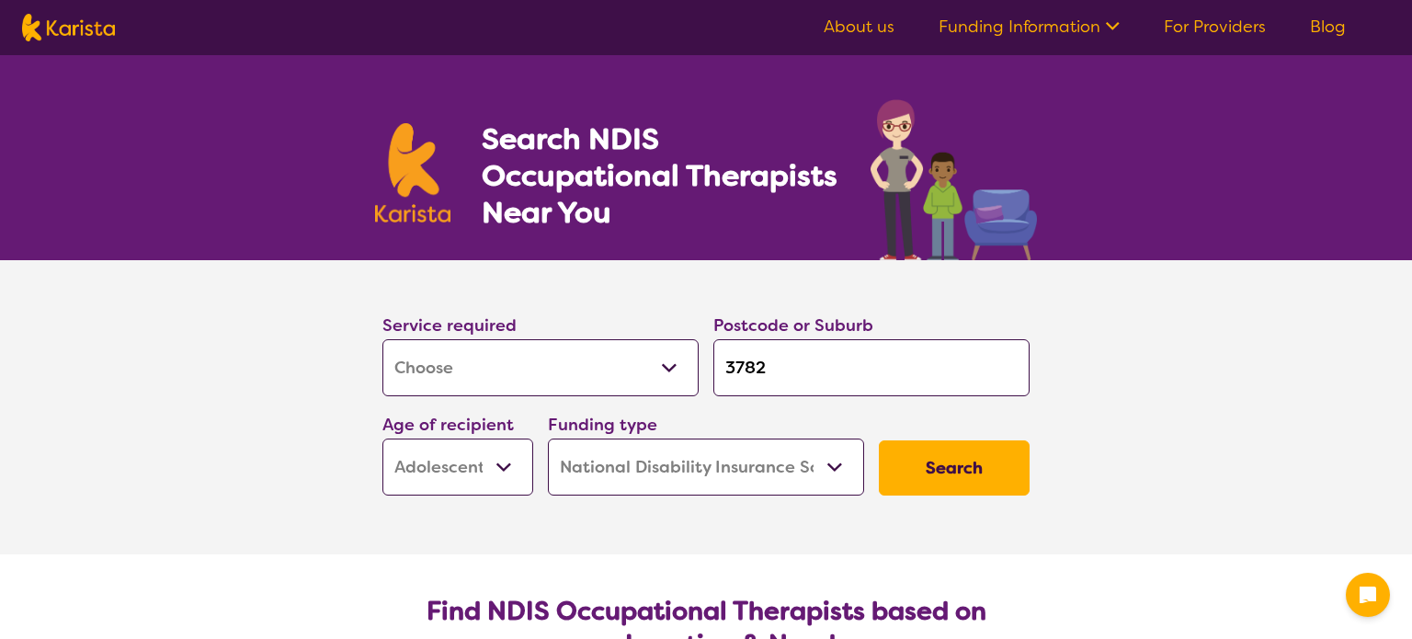
select select "NDIS"
